Goal: Information Seeking & Learning: Learn about a topic

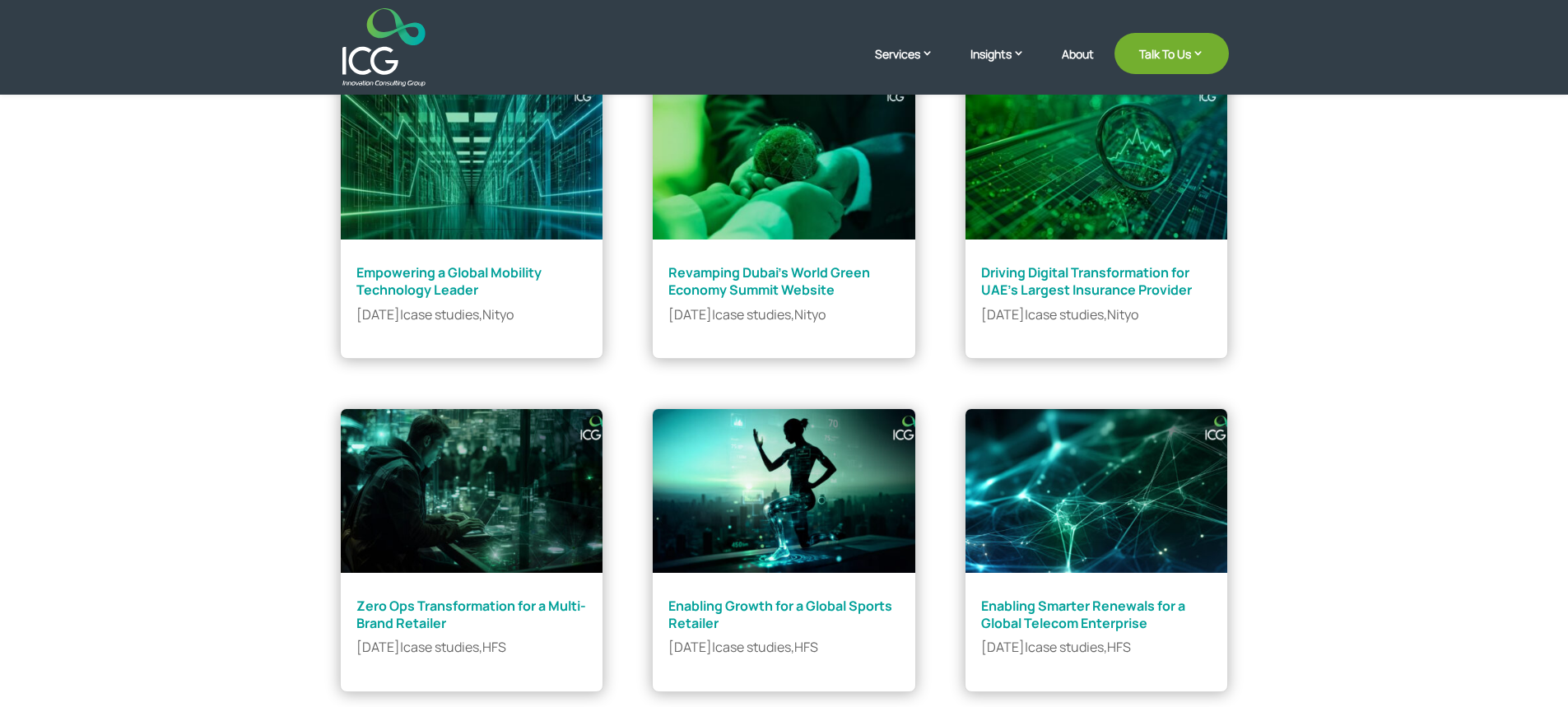
scroll to position [247, 0]
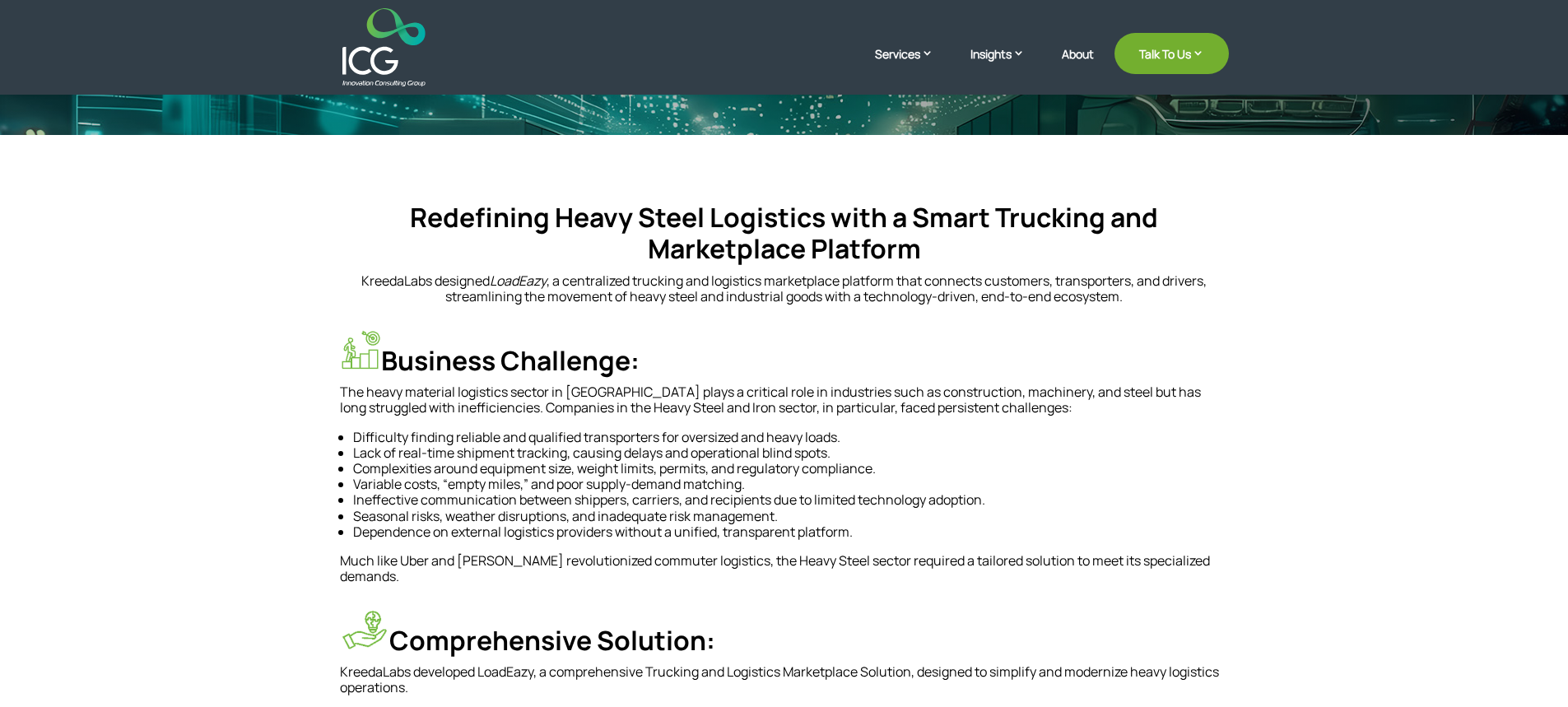
scroll to position [330, 0]
